Goal: Task Accomplishment & Management: Manage account settings

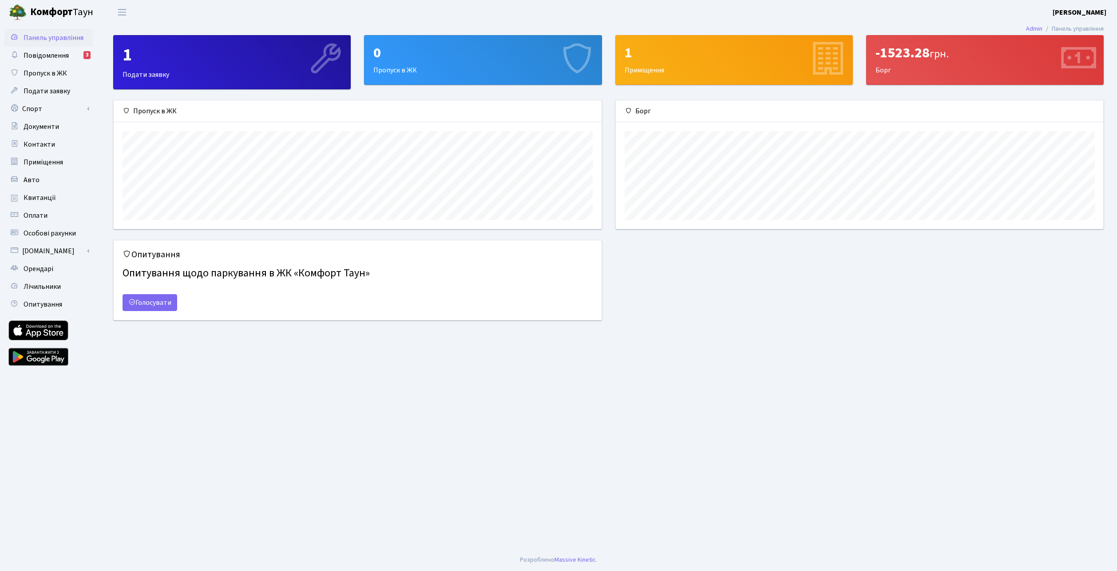
scroll to position [128, 488]
click at [52, 193] on span "Квитанції" at bounding box center [40, 198] width 32 height 10
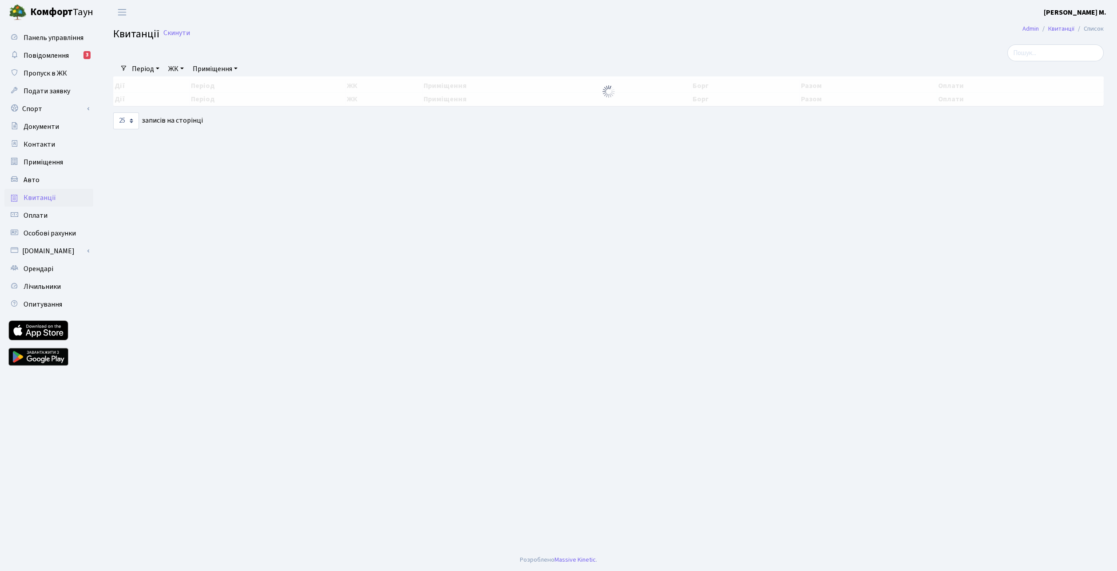
select select "25"
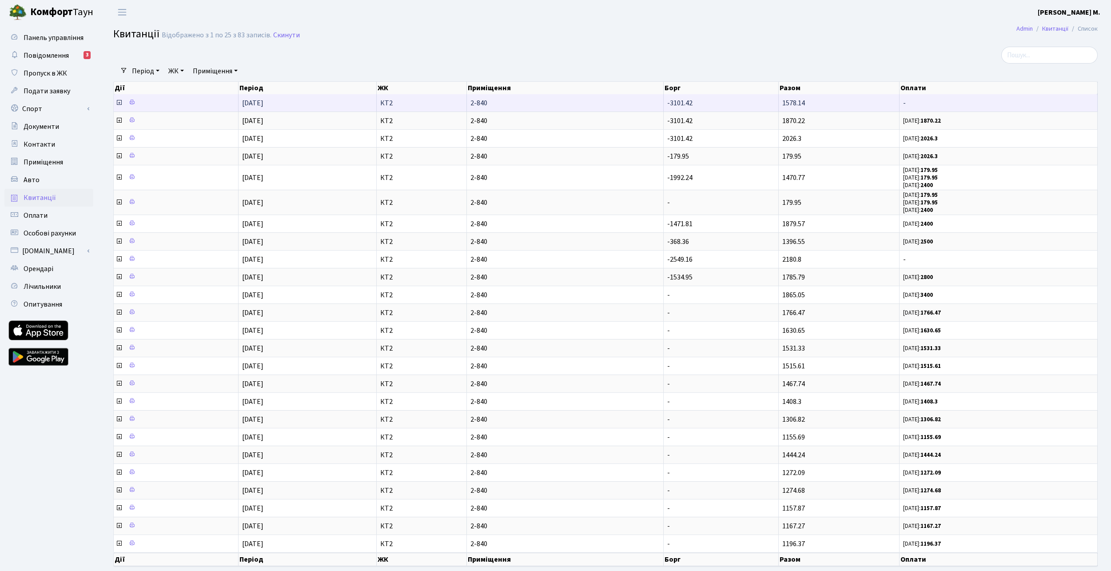
click at [615, 99] on span "2-840" at bounding box center [565, 102] width 190 height 7
click at [712, 97] on td "-3101.42" at bounding box center [721, 102] width 115 height 17
click at [135, 103] on icon at bounding box center [132, 102] width 6 height 6
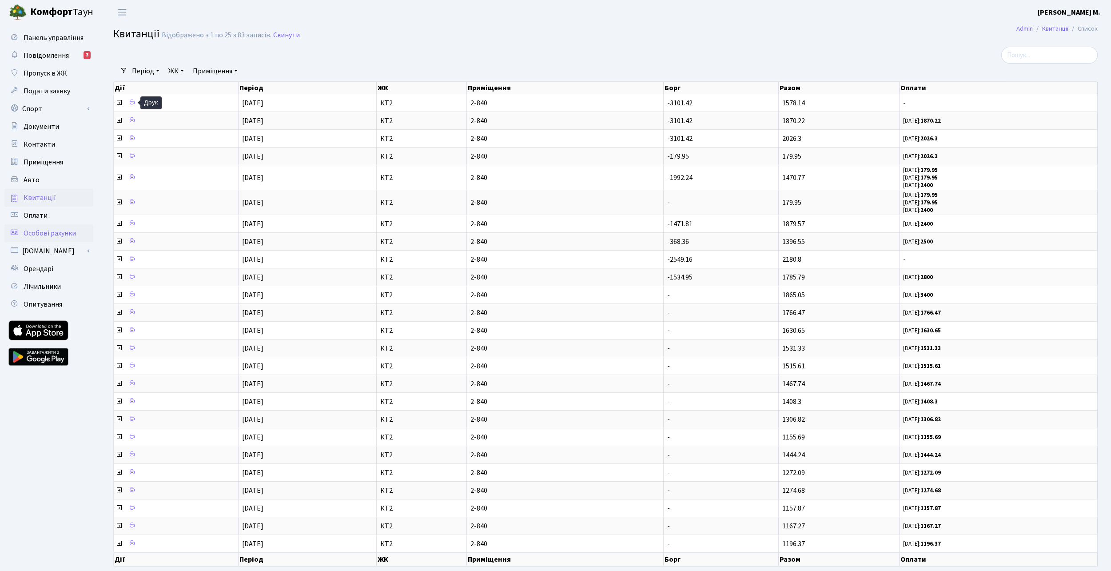
click at [50, 233] on span "Особові рахунки" at bounding box center [50, 233] width 52 height 10
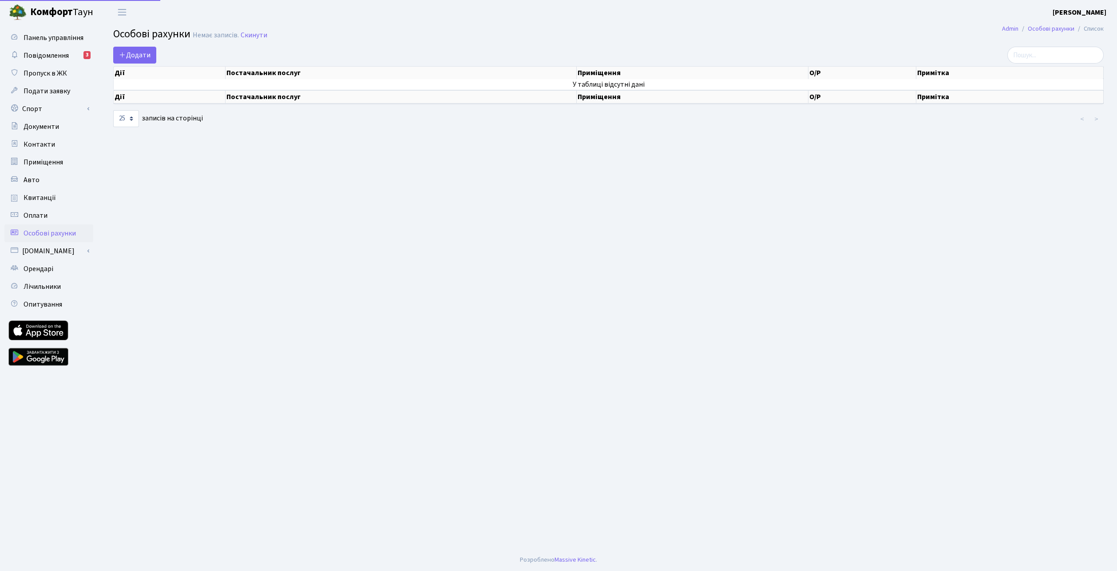
select select "25"
click at [46, 60] on span "Повідомлення" at bounding box center [46, 56] width 45 height 10
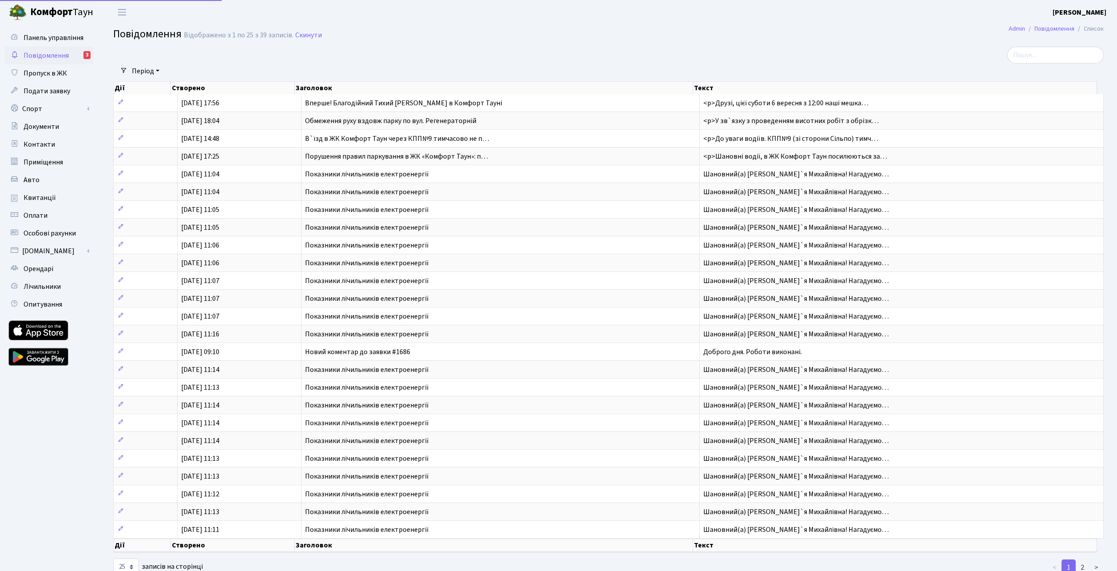
select select "25"
click at [50, 217] on link "Оплати" at bounding box center [48, 216] width 89 height 18
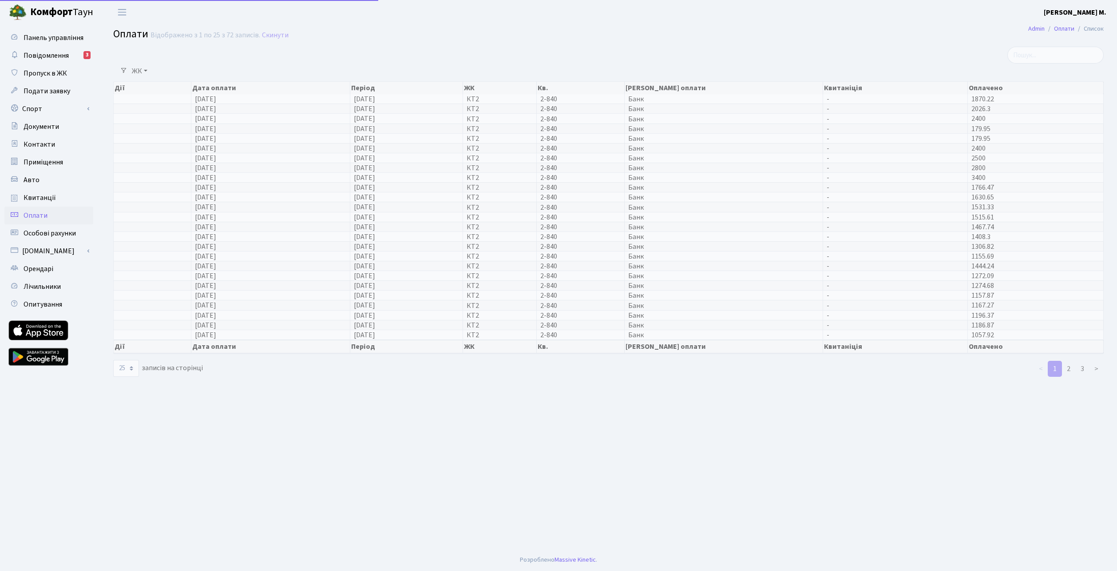
select select "25"
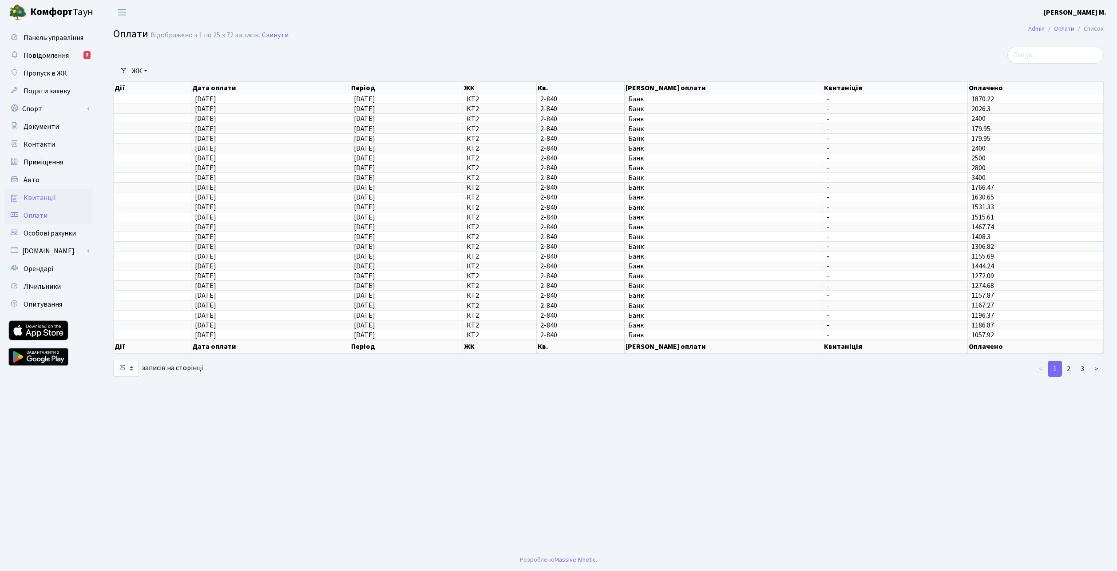
click at [39, 199] on span "Квитанції" at bounding box center [40, 198] width 32 height 10
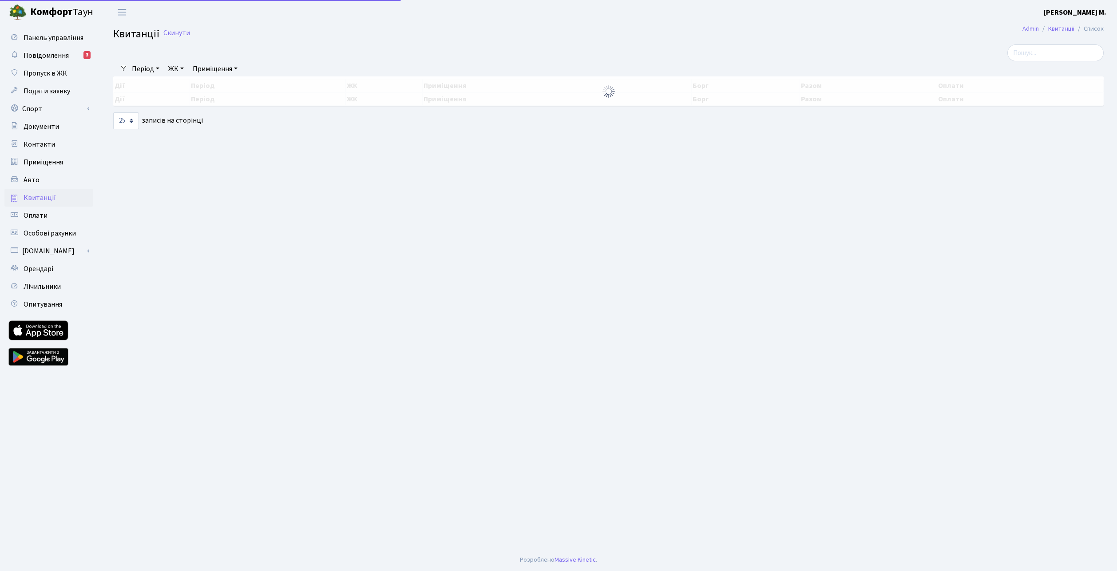
select select "25"
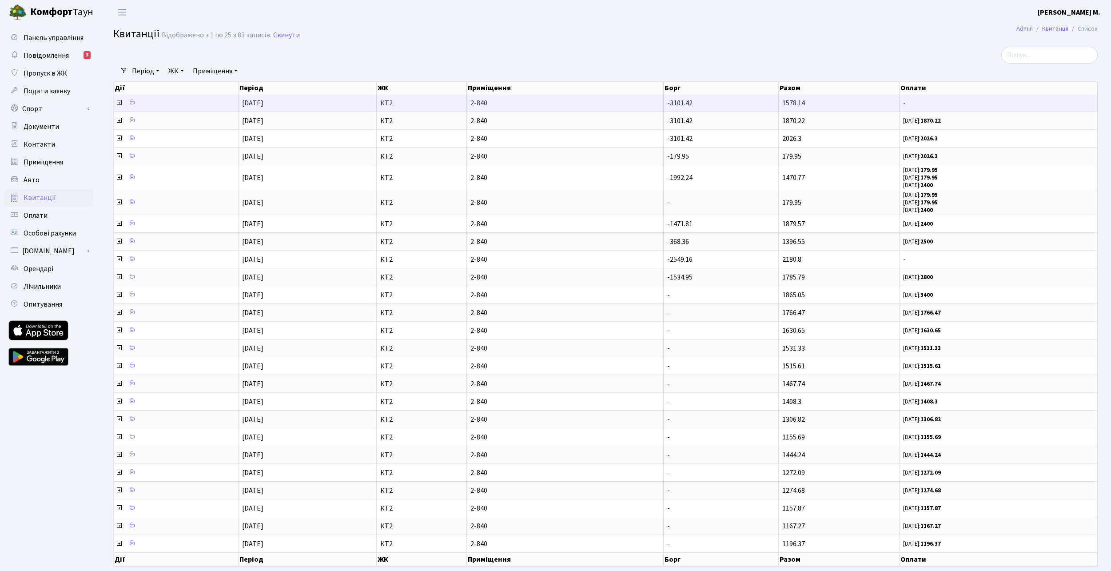
click at [389, 103] on span "КТ2" at bounding box center [421, 102] width 83 height 7
click at [963, 103] on span "-" at bounding box center [998, 102] width 191 height 7
click at [695, 108] on td "-3101.42" at bounding box center [721, 102] width 115 height 17
